Goal: Navigation & Orientation: Find specific page/section

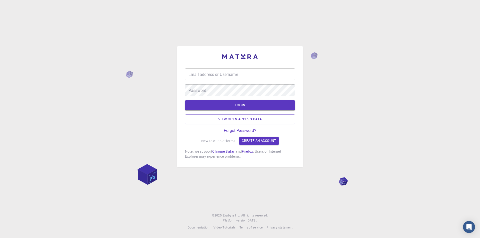
click at [326, 146] on div "Email address or Username Email address or Username Password Password LOGIN Vie…" at bounding box center [240, 119] width 480 height 238
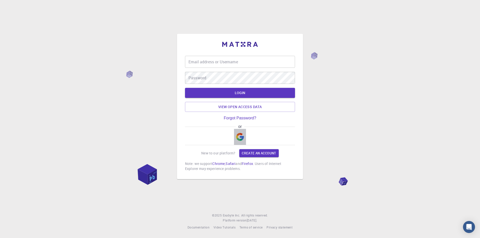
click at [242, 137] on img "button" at bounding box center [240, 137] width 8 height 8
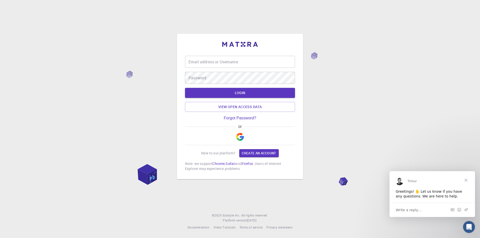
click at [238, 139] on img "button" at bounding box center [240, 137] width 8 height 8
click at [240, 133] on img "button" at bounding box center [240, 137] width 8 height 8
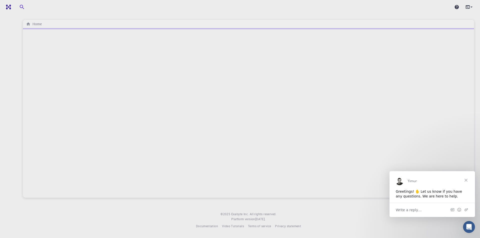
click at [466, 183] on span "Close" at bounding box center [466, 180] width 18 height 18
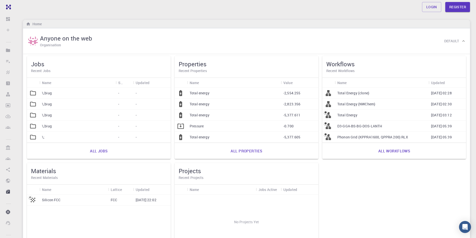
drag, startPoint x: 0, startPoint y: 0, endPoint x: 256, endPoint y: 15, distance: 255.9
click at [208, 93] on font "Toplam enerji" at bounding box center [201, 93] width 22 height 5
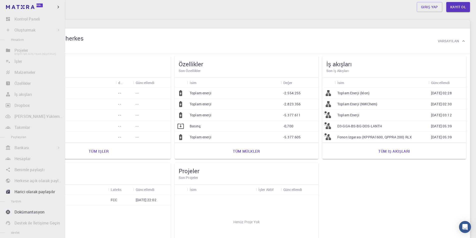
click at [24, 54] on li "Projeler Erişim için Giriş Yapın (Kayıt Olun)" at bounding box center [32, 50] width 65 height 10
click at [27, 32] on li "Oluşturmak Erişim için Giriş Yapın (Kayıt Olun) Yeni İş Yeni Malzeme Malzeme Ol…" at bounding box center [32, 30] width 65 height 10
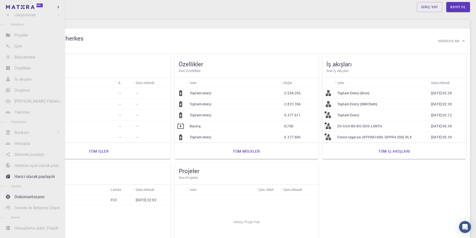
scroll to position [22, 0]
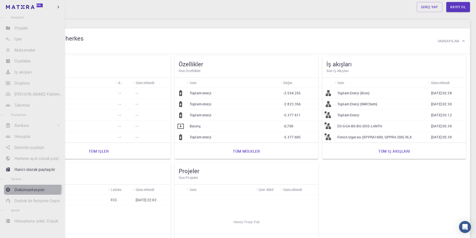
click at [26, 188] on font "Dokümantasyon" at bounding box center [30, 190] width 30 height 6
